Goal: Information Seeking & Learning: Learn about a topic

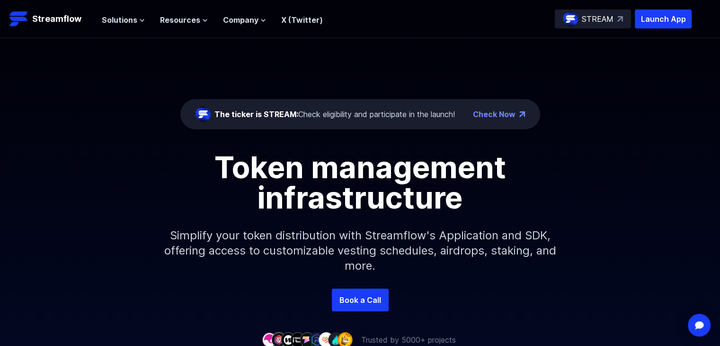
click at [140, 19] on icon at bounding box center [142, 20] width 4 height 2
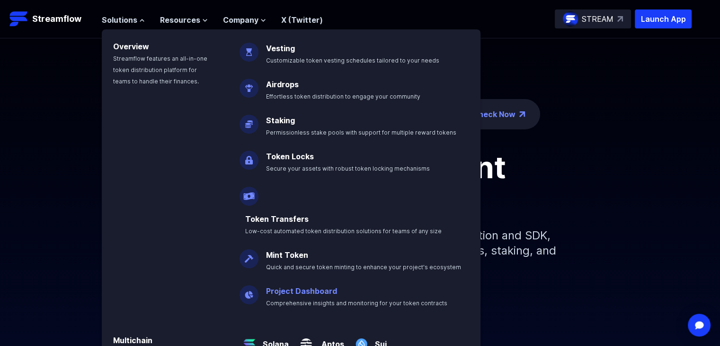
click at [298, 286] on link "Project Dashboard" at bounding box center [301, 290] width 71 height 9
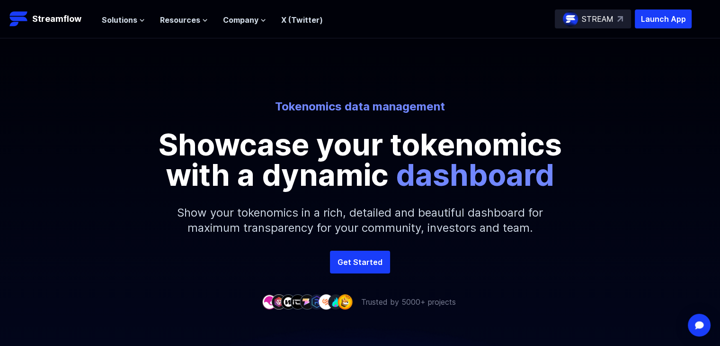
click at [583, 18] on p "STREAM" at bounding box center [598, 18] width 32 height 11
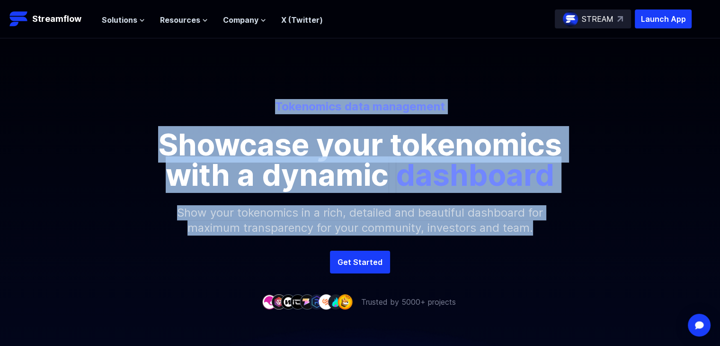
drag, startPoint x: 269, startPoint y: 98, endPoint x: 535, endPoint y: 226, distance: 295.9
click at [535, 226] on div "Tokenomics data management Showcase your tokenomics with a dynamic dashboard Sh…" at bounding box center [360, 144] width 720 height 212
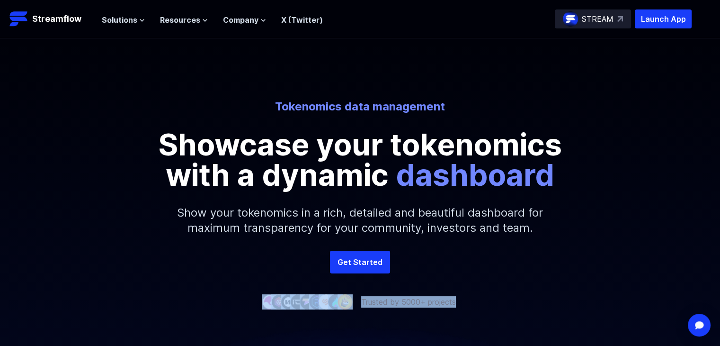
drag, startPoint x: 243, startPoint y: 297, endPoint x: 508, endPoint y: 291, distance: 264.8
click at [508, 291] on div "Tokenomics data management Showcase your tokenomics with a dynamic dashboard Sh…" at bounding box center [360, 172] width 720 height 269
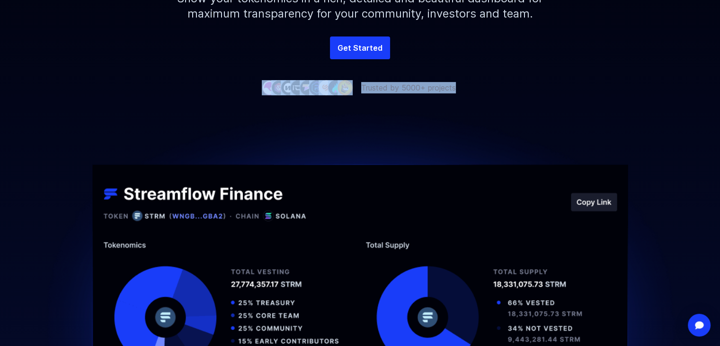
scroll to position [215, 0]
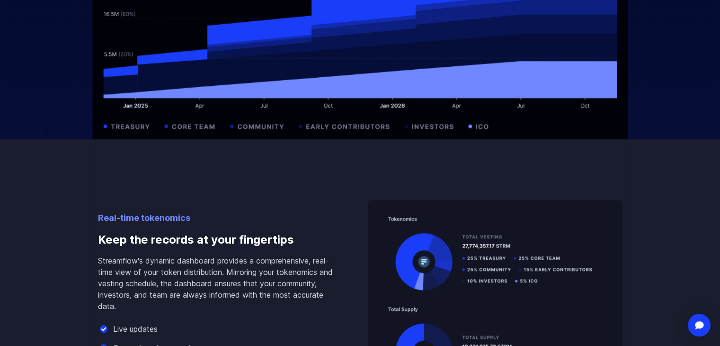
scroll to position [733, 0]
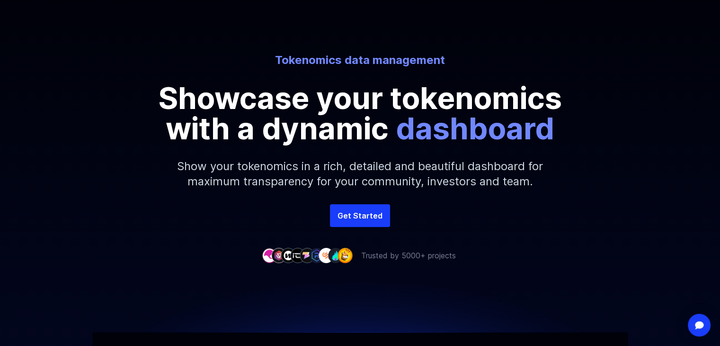
scroll to position [0, 0]
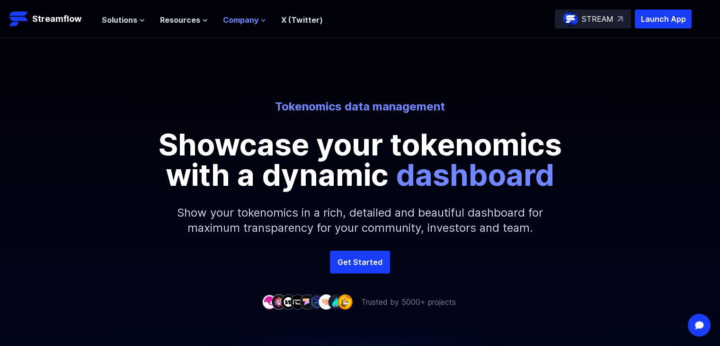
click at [254, 21] on span "Company" at bounding box center [241, 19] width 36 height 11
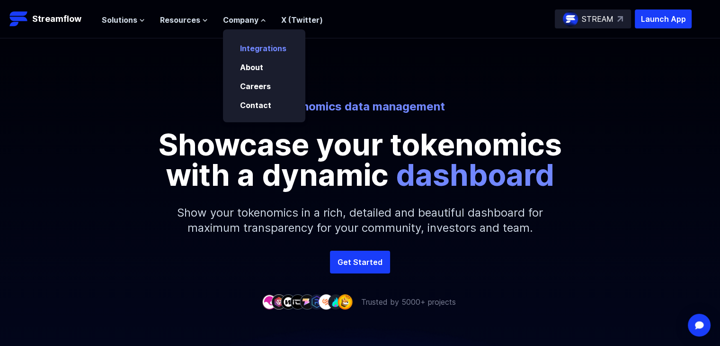
click at [240, 51] on link "Integrations" at bounding box center [263, 48] width 46 height 9
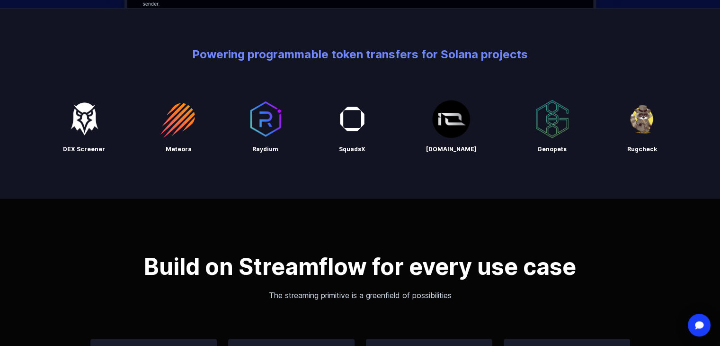
scroll to position [452, 0]
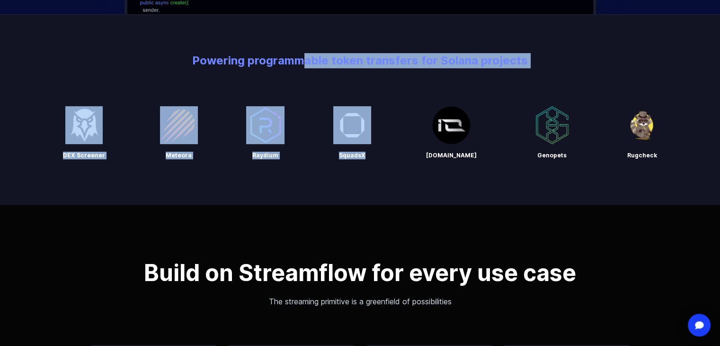
drag, startPoint x: 297, startPoint y: 67, endPoint x: 445, endPoint y: 83, distance: 148.7
click at [445, 83] on div "Powering programmable token transfers for Solana projects DEX Screener Meteora …" at bounding box center [360, 109] width 720 height 190
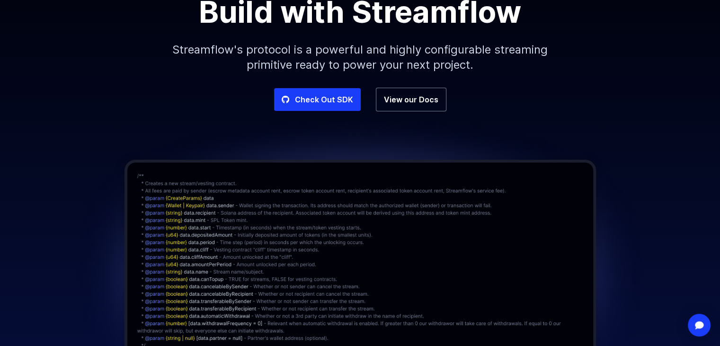
scroll to position [0, 0]
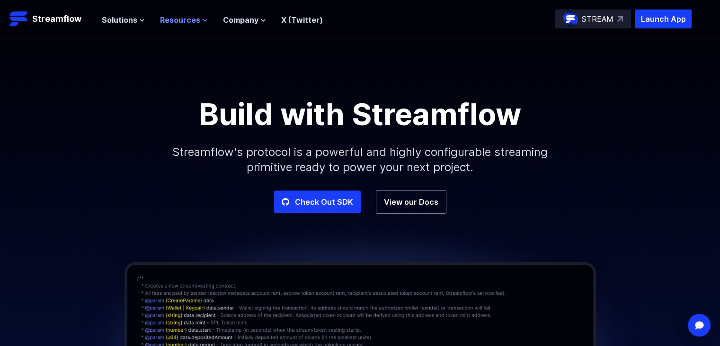
click at [197, 21] on span "Resources" at bounding box center [180, 19] width 40 height 11
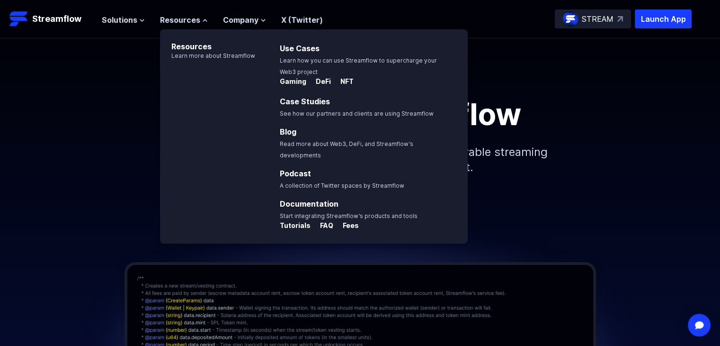
click at [116, 107] on div "Build with Streamflow" at bounding box center [360, 114] width 540 height 30
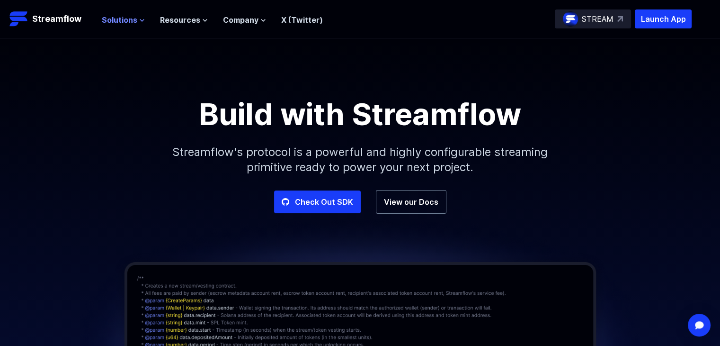
click at [140, 23] on button "Solutions" at bounding box center [123, 19] width 43 height 11
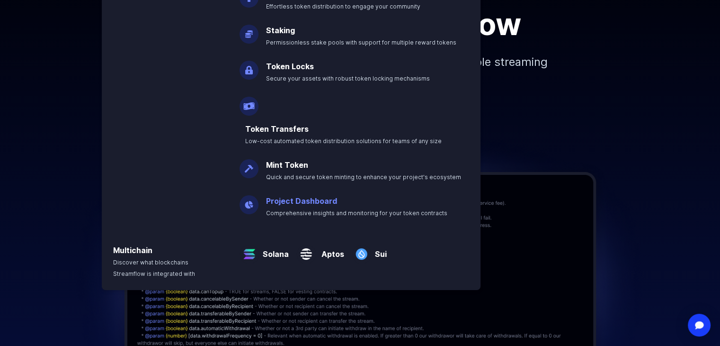
scroll to position [89, 0]
click at [510, 168] on img at bounding box center [360, 285] width 581 height 321
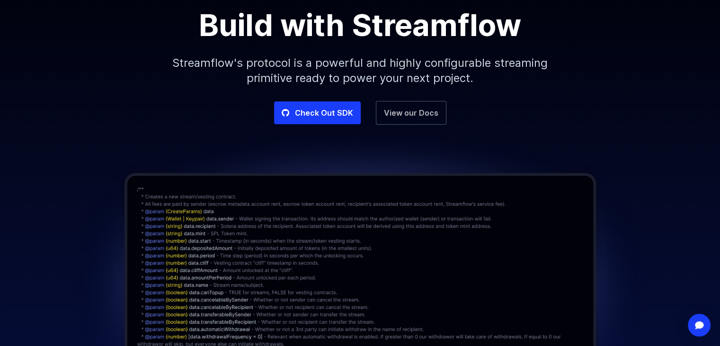
scroll to position [0, 0]
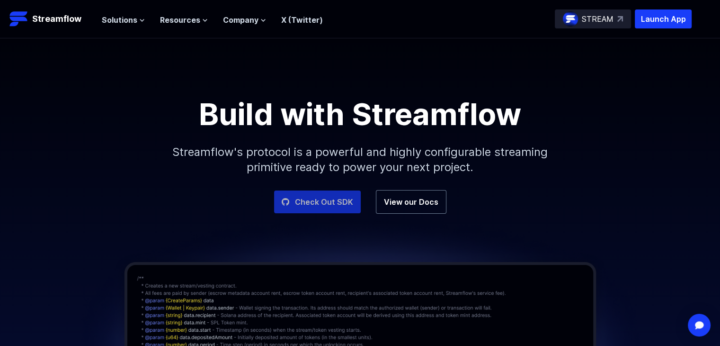
click at [335, 199] on link "Check Out SDK" at bounding box center [317, 201] width 87 height 23
